Goal: Information Seeking & Learning: Find specific page/section

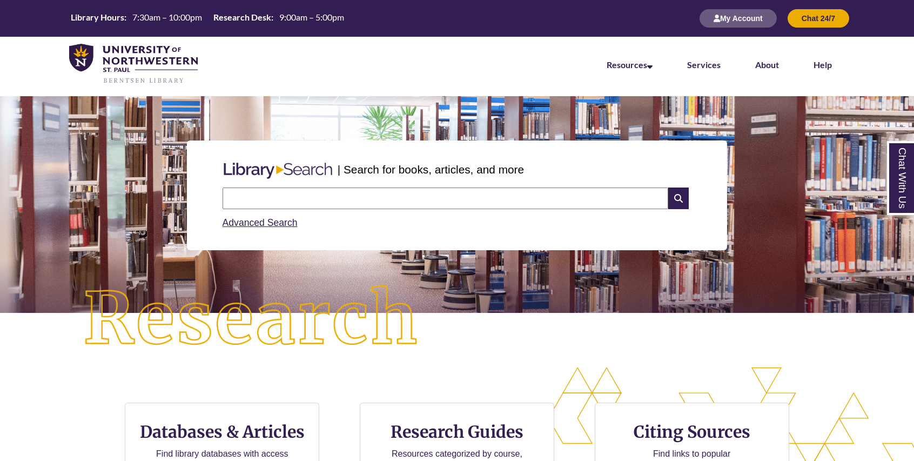
click at [320, 199] on input "text" at bounding box center [446, 199] width 446 height 22
type input "*"
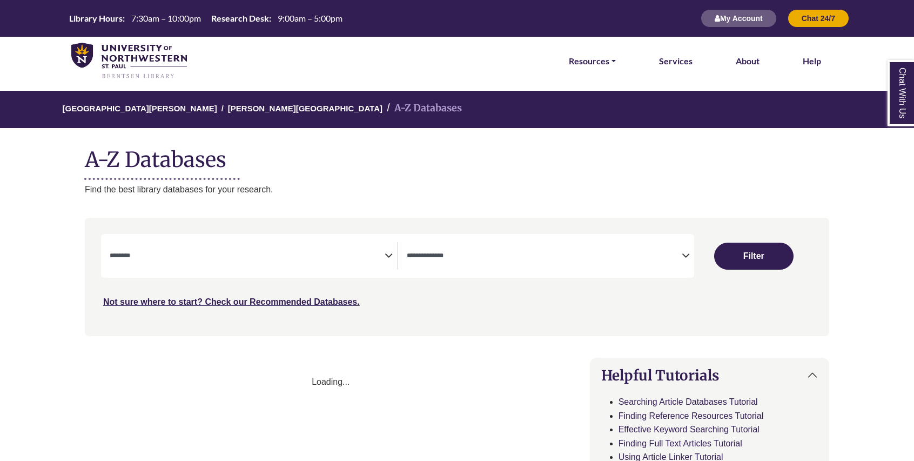
select select "Database Subject Filter"
select select "Database Types Filter"
select select "Database Subject Filter"
select select "Database Types Filter"
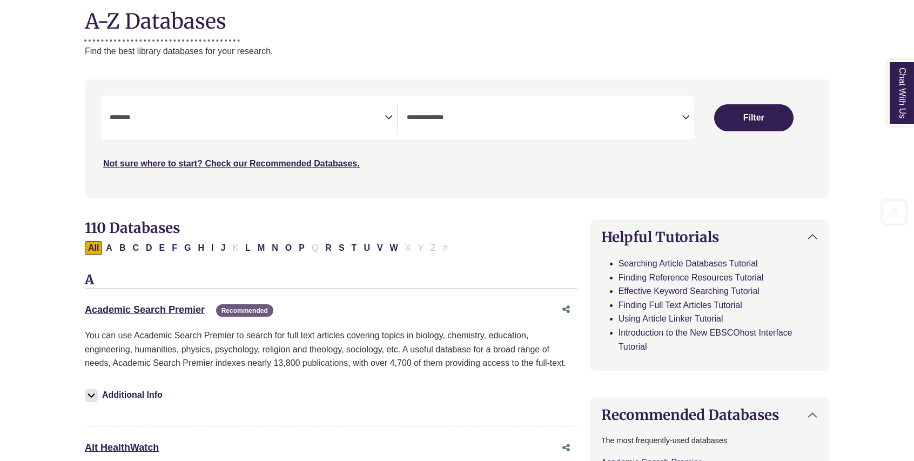
scroll to position [170, 0]
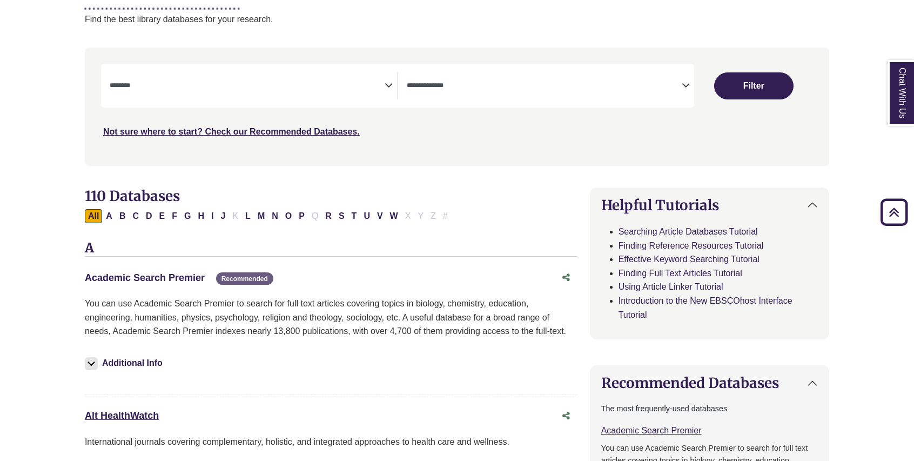
click at [141, 281] on link "Academic Search Premier This link opens in a new window" at bounding box center [145, 277] width 120 height 11
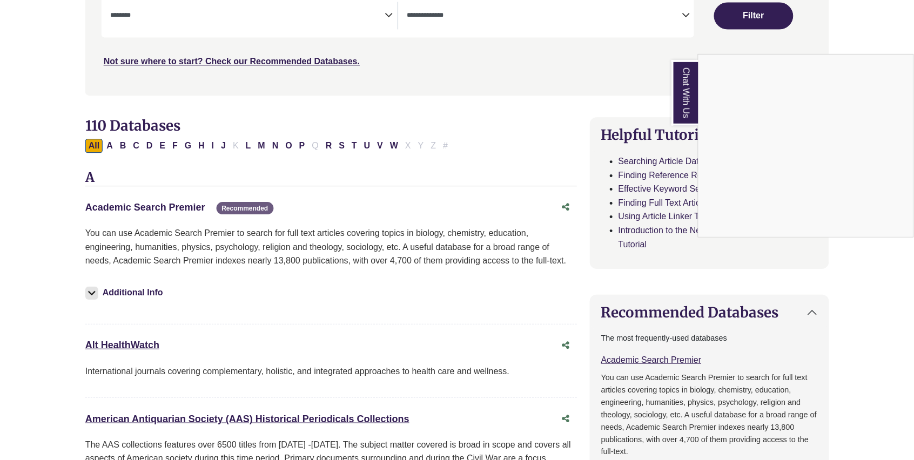
scroll to position [249, 0]
